Goal: Information Seeking & Learning: Learn about a topic

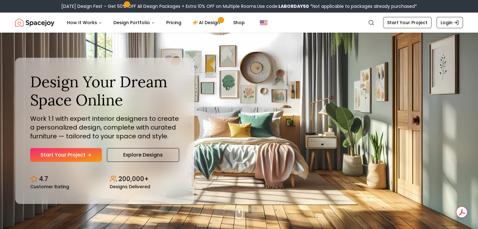
scroll to position [6, 0]
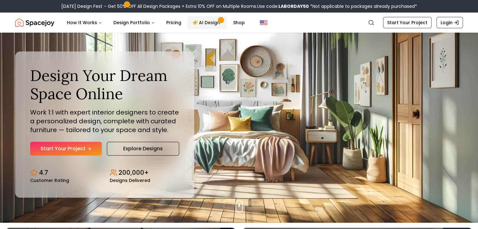
click at [207, 26] on link "AI Design" at bounding box center [207, 22] width 39 height 13
click at [204, 21] on link "AI Design" at bounding box center [207, 22] width 39 height 13
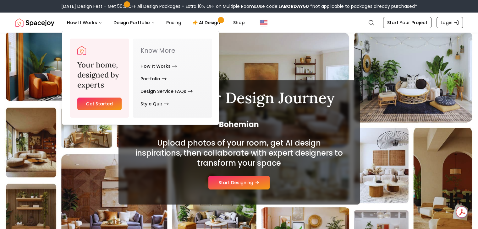
click at [34, 22] on img "Spacejoy" at bounding box center [34, 22] width 39 height 13
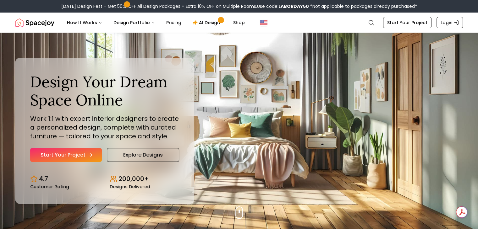
click at [70, 149] on link "Start Your Project" at bounding box center [66, 155] width 72 height 14
click at [128, 4] on span at bounding box center [126, 4] width 3 height 3
click at [239, 26] on link "Shop" at bounding box center [239, 22] width 22 height 13
click at [260, 22] on img "Global" at bounding box center [264, 23] width 8 height 8
click at [260, 23] on img "Global" at bounding box center [264, 23] width 8 height 8
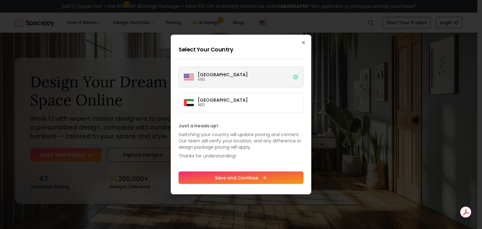
click at [258, 23] on div at bounding box center [241, 114] width 482 height 229
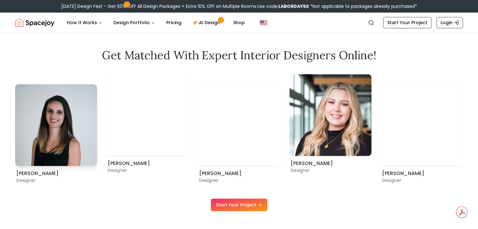
scroll to position [341, 0]
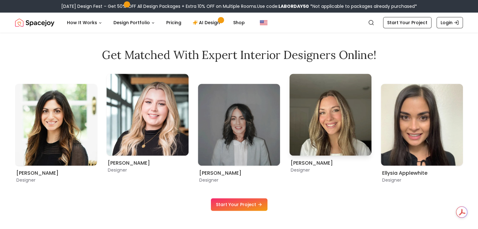
click at [336, 106] on img "7 / 9" at bounding box center [330, 115] width 82 height 82
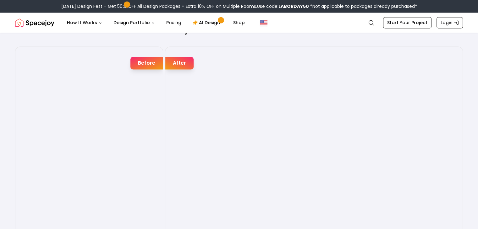
scroll to position [1002, 0]
click at [259, 43] on div "Joyful Befores and Afters Before After Before After Before After Before After B…" at bounding box center [239, 139] width 478 height 292
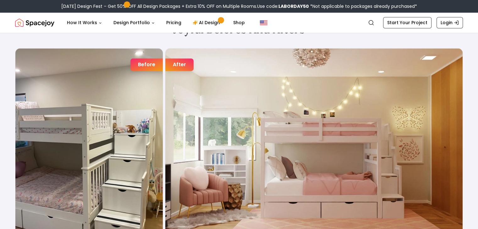
scroll to position [1061, 0]
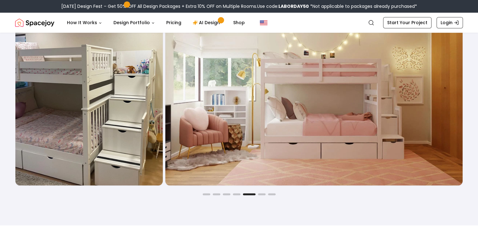
click at [275, 131] on img "5 / 7" at bounding box center [313, 87] width 297 height 197
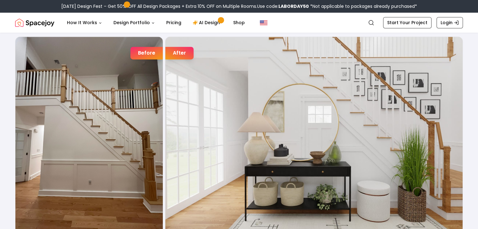
scroll to position [1016, 0]
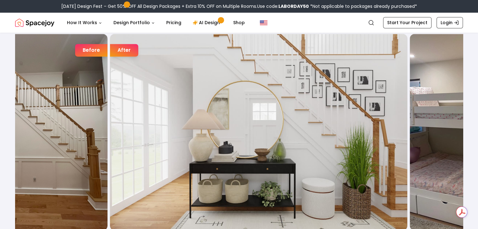
click at [224, 166] on img "4 / 7" at bounding box center [258, 132] width 297 height 197
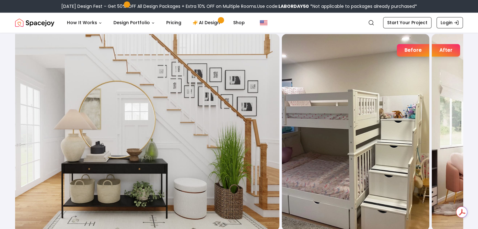
click at [133, 169] on img "4 / 7" at bounding box center [130, 132] width 297 height 197
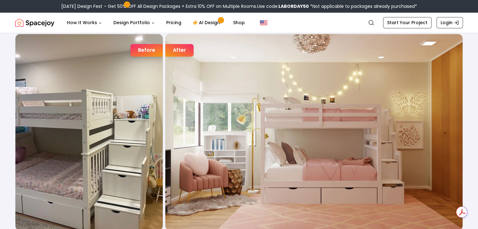
click at [307, 154] on img "5 / 7" at bounding box center [313, 132] width 297 height 197
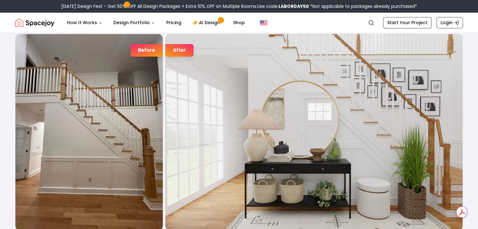
click at [196, 140] on img "4 / 7" at bounding box center [313, 132] width 297 height 197
click at [165, 142] on img "4 / 7" at bounding box center [313, 132] width 297 height 197
click at [10, 145] on div "Joyful Befores and Afters Before After Before After Before After Before After B…" at bounding box center [239, 124] width 478 height 292
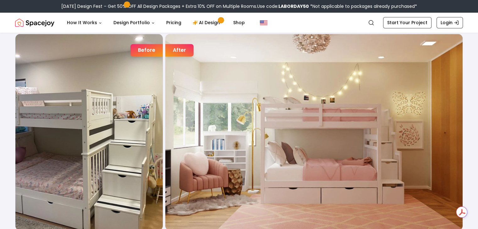
click at [165, 126] on img "5 / 7" at bounding box center [313, 132] width 297 height 197
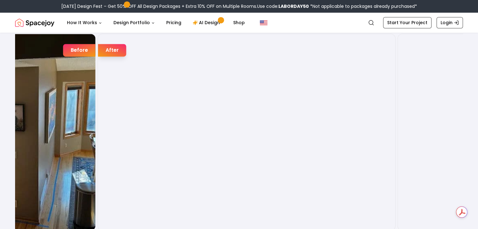
click at [120, 164] on img "6 / 7" at bounding box center [246, 132] width 297 height 197
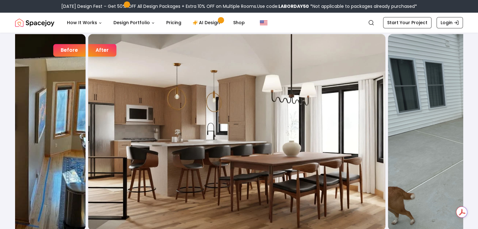
click at [88, 130] on img "6 / 7" at bounding box center [236, 132] width 297 height 197
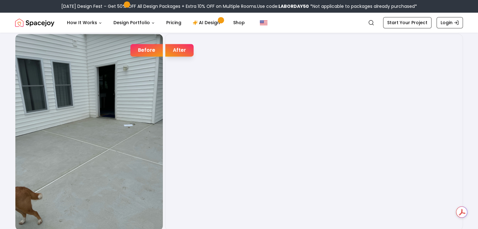
click at [165, 126] on img "7 / 7" at bounding box center [313, 132] width 297 height 197
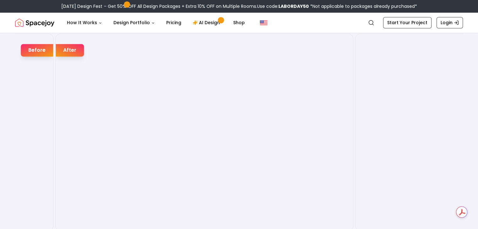
click at [120, 90] on img "1 / 7" at bounding box center [204, 132] width 297 height 197
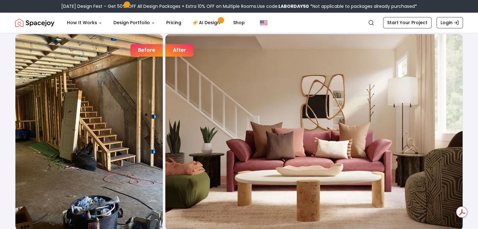
click at [165, 93] on img "1 / 7" at bounding box center [313, 132] width 297 height 197
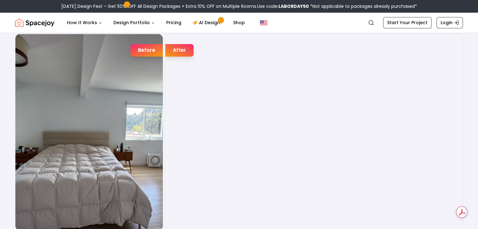
click at [317, 144] on img "2 / 7" at bounding box center [313, 132] width 297 height 197
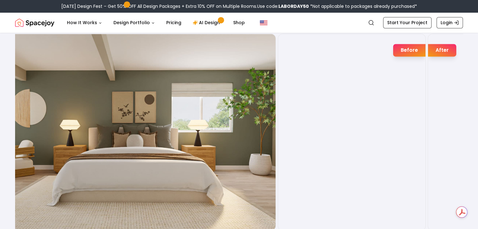
click at [123, 153] on img "2 / 7" at bounding box center [126, 132] width 297 height 197
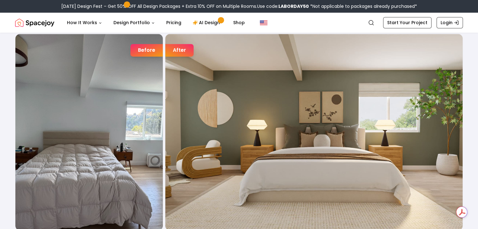
click at [165, 132] on img "2 / 7" at bounding box center [313, 132] width 297 height 197
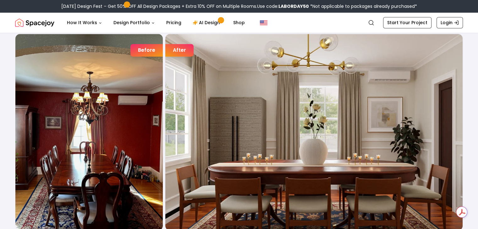
click at [180, 100] on img "3 / 7" at bounding box center [313, 132] width 297 height 197
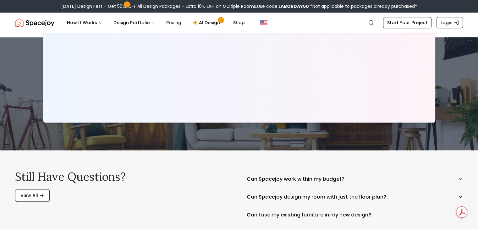
scroll to position [2938, 0]
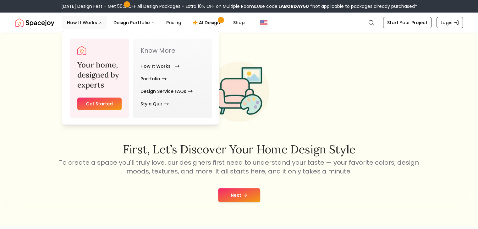
click at [163, 66] on link "How It Works" at bounding box center [158, 66] width 36 height 13
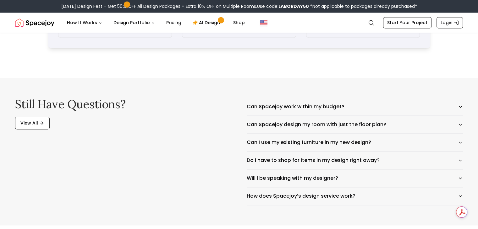
scroll to position [981, 0]
click at [317, 110] on button "Can Spacejoy work within my budget?" at bounding box center [355, 107] width 216 height 18
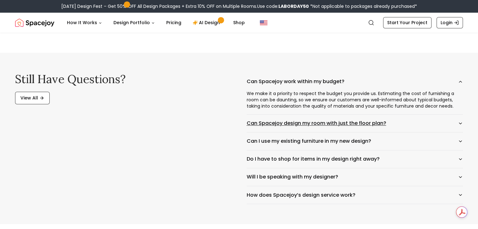
scroll to position [1006, 0]
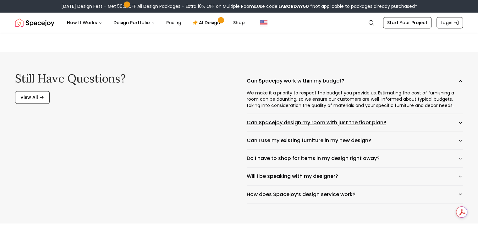
click at [348, 123] on button "Can Spacejoy design my room with just the floor plan?" at bounding box center [355, 123] width 216 height 18
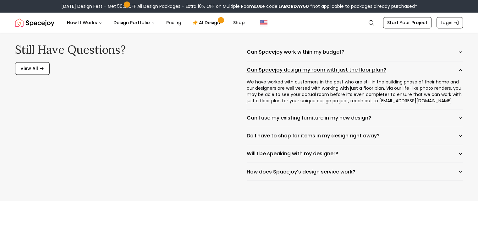
scroll to position [1038, 0]
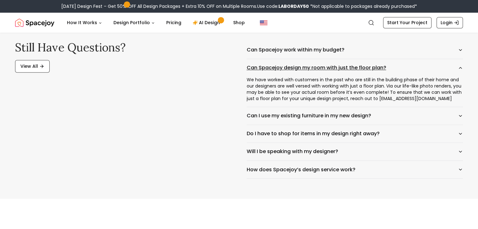
click at [348, 123] on button "Can I use my existing furniture in my new design?" at bounding box center [355, 116] width 216 height 18
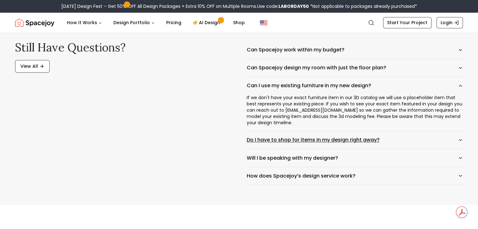
click at [337, 142] on button "Do I have to shop for items in my design right away?" at bounding box center [355, 140] width 216 height 18
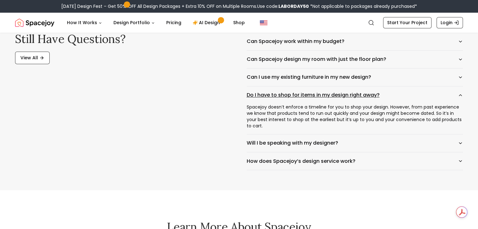
scroll to position [1048, 0]
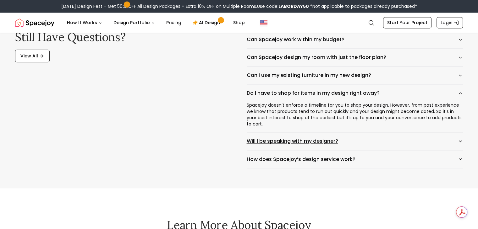
click at [320, 145] on button "Will I be speaking with my designer?" at bounding box center [355, 142] width 216 height 18
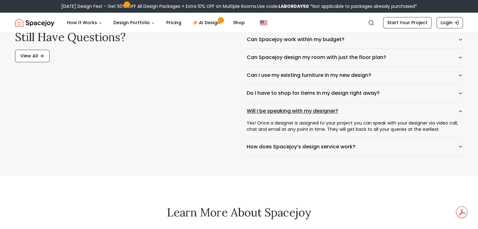
click at [320, 145] on button "How does Spacejoy’s design service work?" at bounding box center [355, 147] width 216 height 18
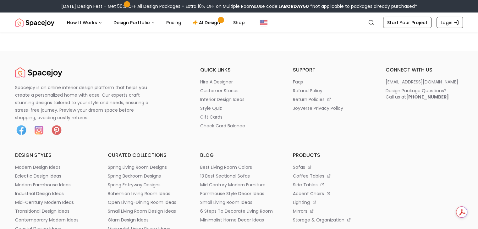
scroll to position [1850, 0]
click at [237, 21] on link "Shop" at bounding box center [239, 22] width 22 height 13
click at [177, 25] on link "Pricing" at bounding box center [173, 22] width 25 height 13
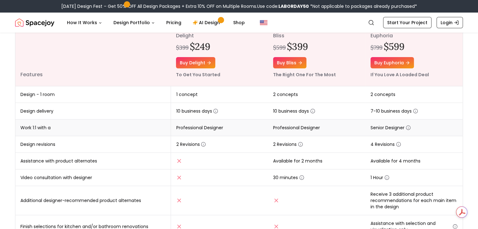
scroll to position [89, 0]
click at [410, 125] on icon "button" at bounding box center [408, 127] width 5 height 5
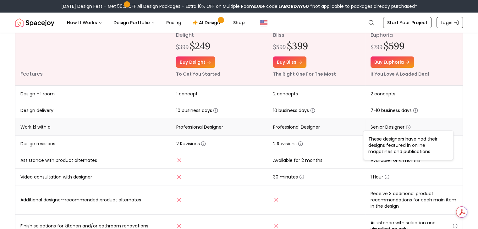
click at [349, 123] on td "Professional Designer" at bounding box center [316, 127] width 97 height 17
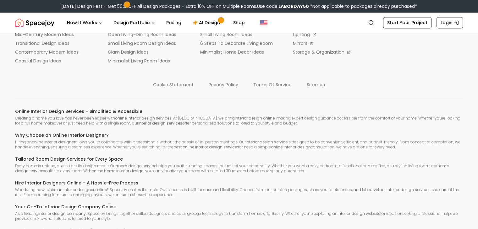
scroll to position [1032, 0]
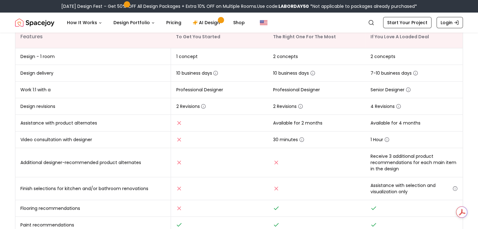
scroll to position [124, 0]
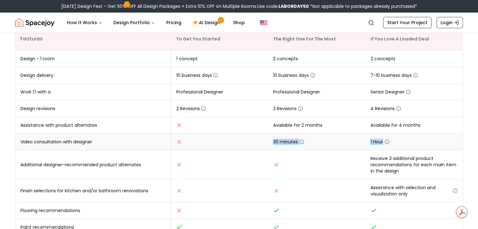
drag, startPoint x: 154, startPoint y: 141, endPoint x: 444, endPoint y: 137, distance: 289.6
click at [444, 137] on tr "Video consultation with designer 30 minutes 1 Hour" at bounding box center [238, 142] width 447 height 17
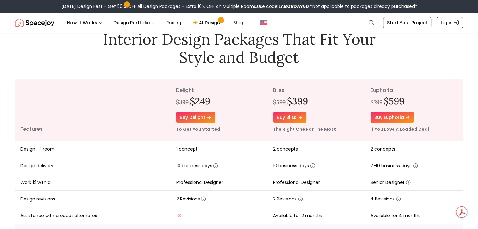
scroll to position [31, 0]
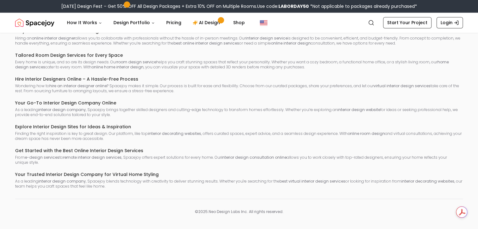
scroll to position [3630, 0]
